Goal: Task Accomplishment & Management: Use online tool/utility

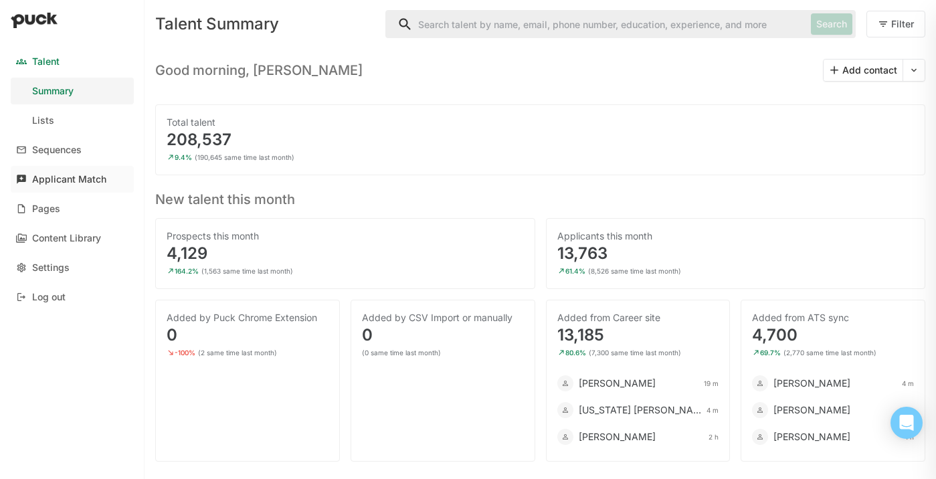
click at [70, 177] on div "Applicant Match" at bounding box center [69, 179] width 74 height 11
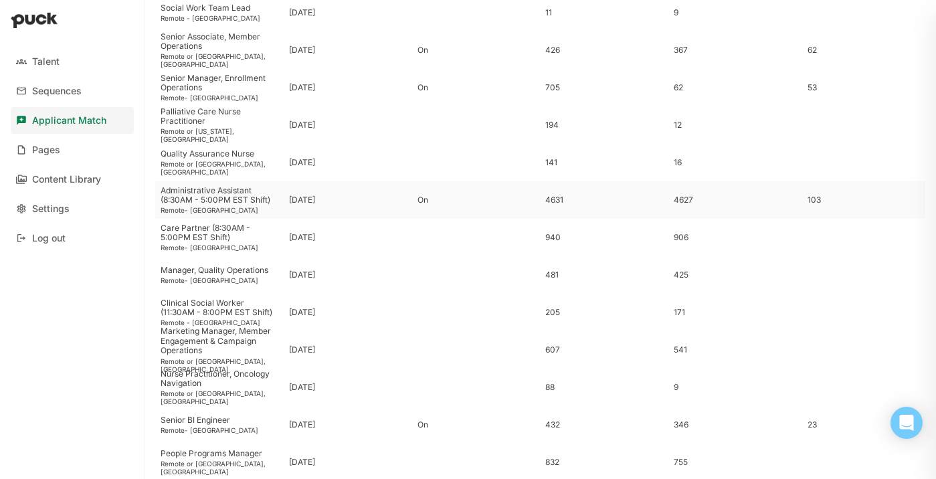
scroll to position [478, 0]
click at [260, 86] on div "Senior Manager, Enrollment Operations" at bounding box center [220, 81] width 118 height 19
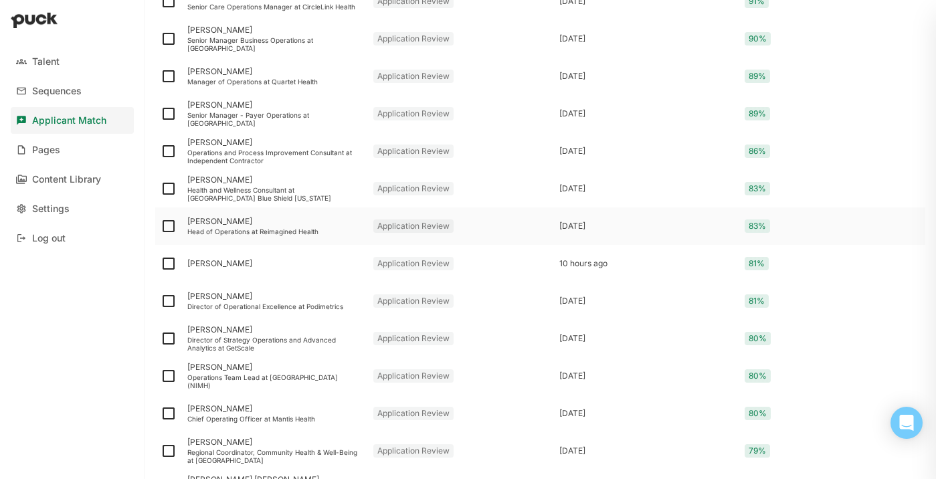
scroll to position [303, 0]
click at [315, 220] on div "[PERSON_NAME]" at bounding box center [274, 220] width 175 height 9
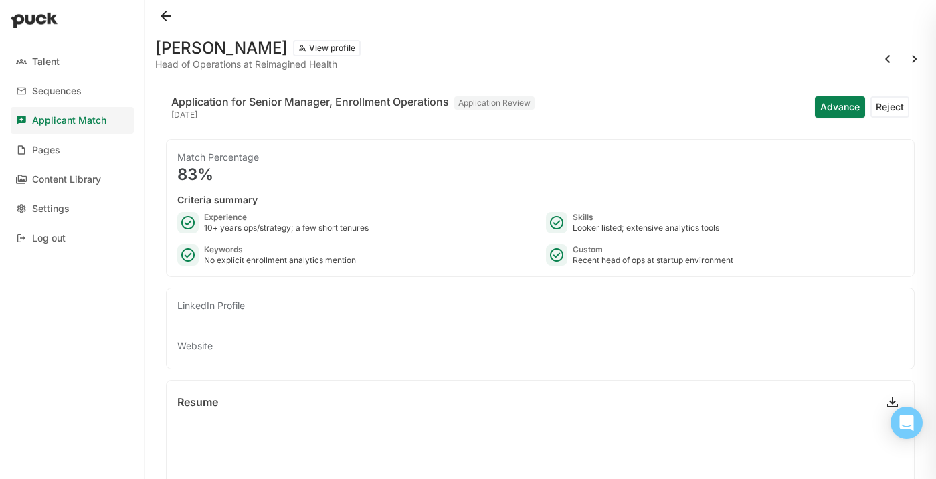
click at [158, 19] on button at bounding box center [165, 15] width 21 height 21
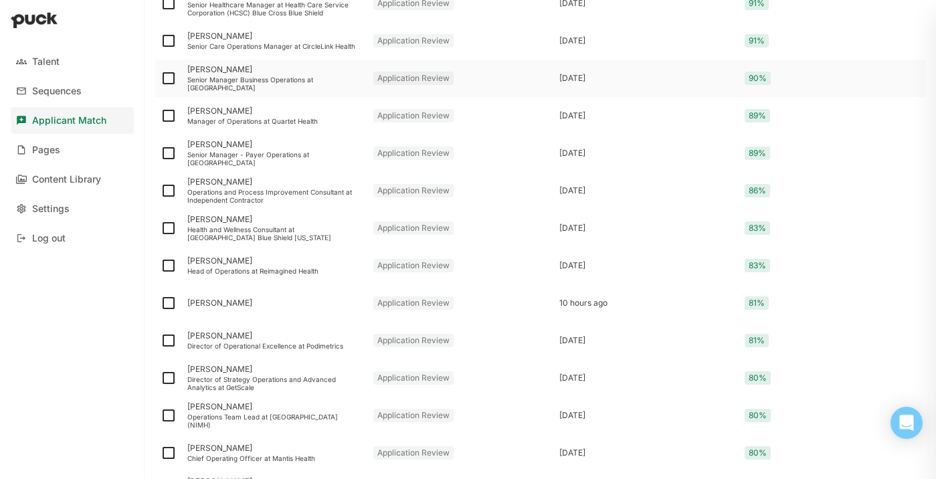
scroll to position [264, 0]
click at [262, 385] on div "Director of Strategy Operations and Advanced Analytics at GetScale" at bounding box center [274, 382] width 175 height 16
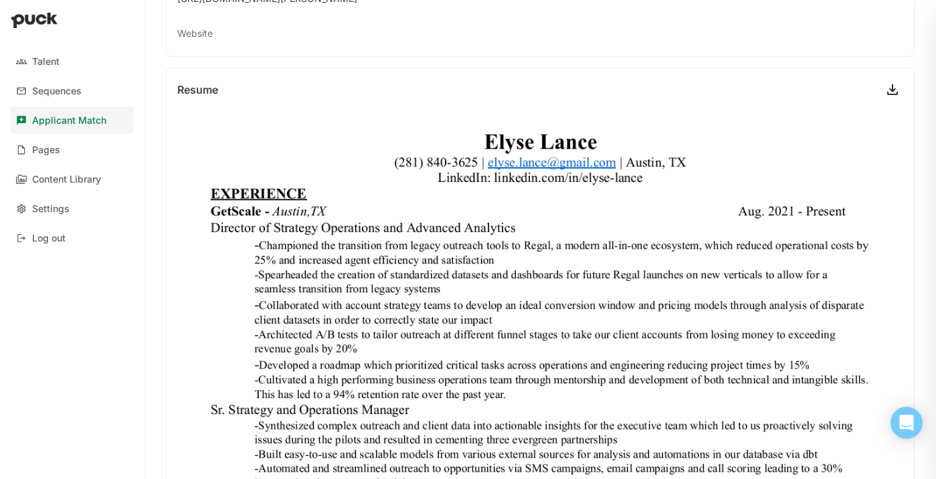
scroll to position [316, 0]
